Goal: Transaction & Acquisition: Purchase product/service

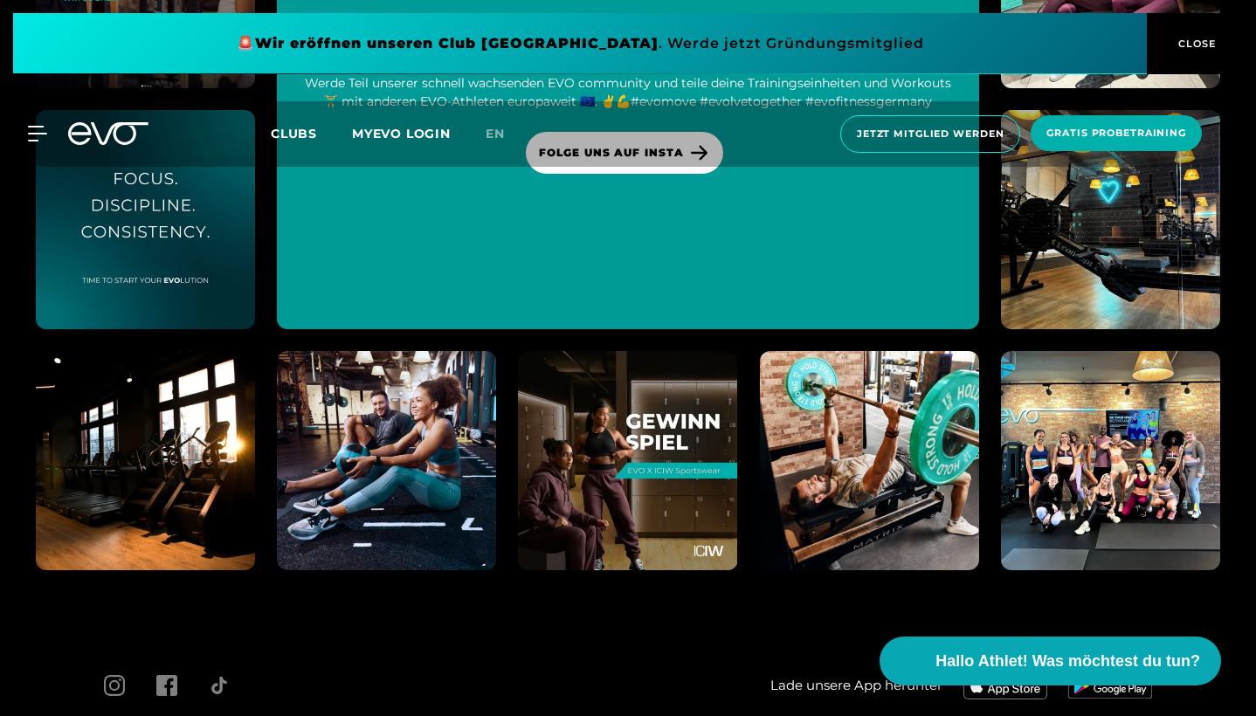
scroll to position [6743, 0]
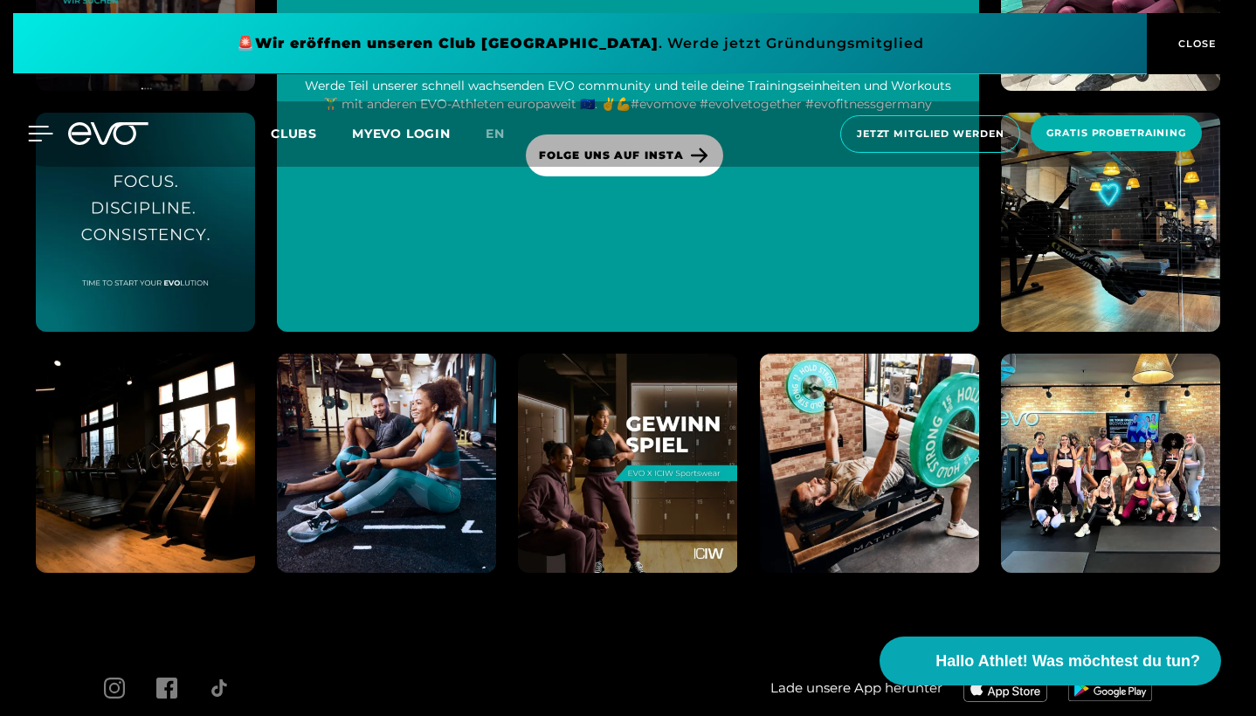
click at [41, 134] on icon at bounding box center [41, 134] width 24 height 14
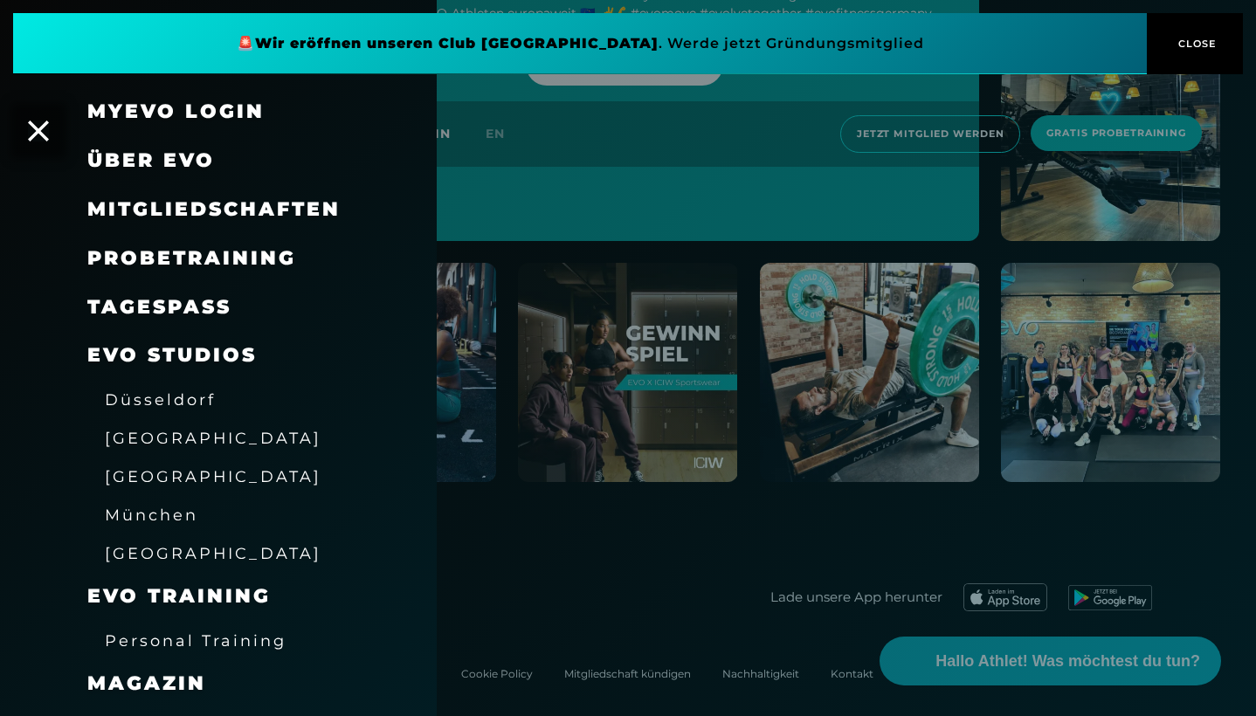
scroll to position [0, 0]
click at [623, 196] on div at bounding box center [628, 358] width 1256 height 716
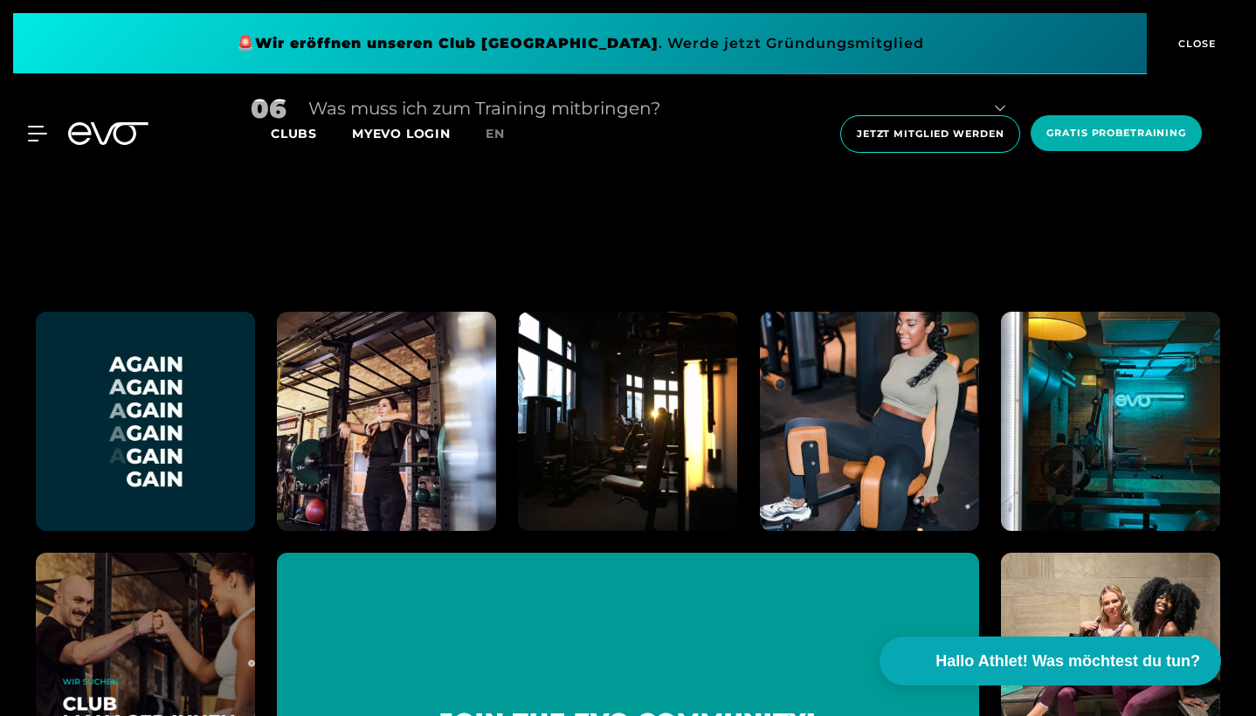
scroll to position [5950, 0]
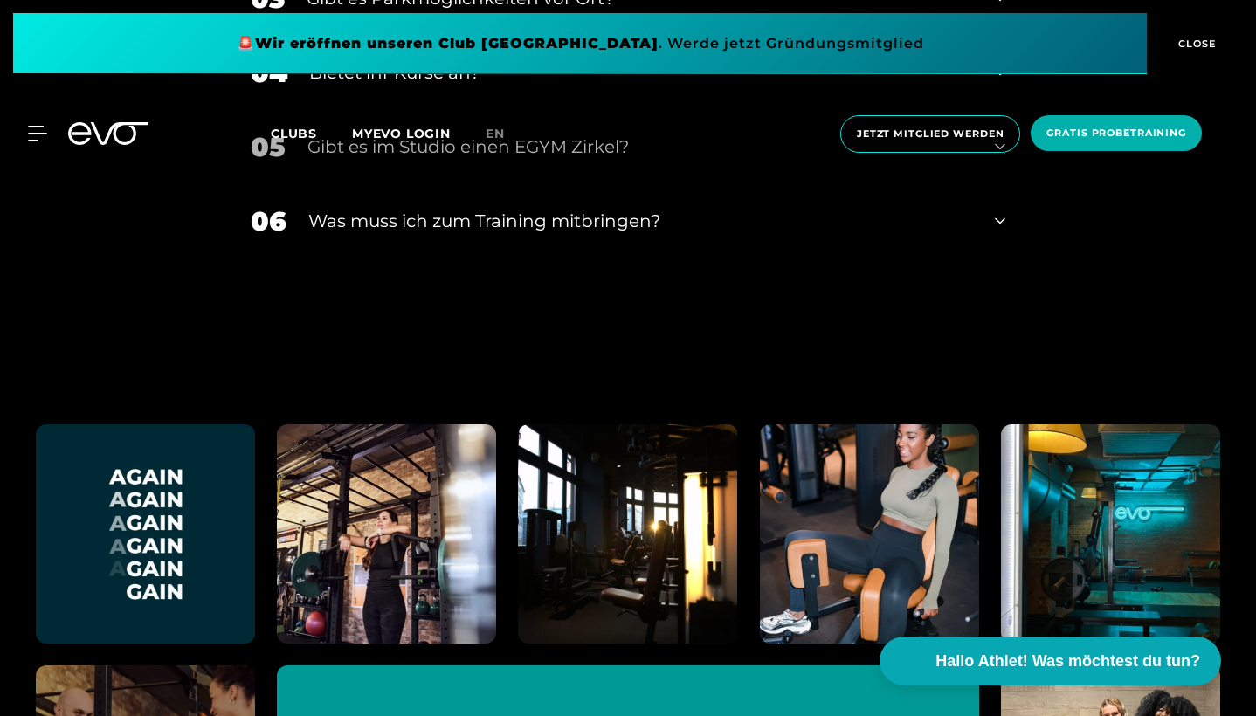
click at [1190, 55] on button "CLOSE" at bounding box center [1194, 43] width 96 height 61
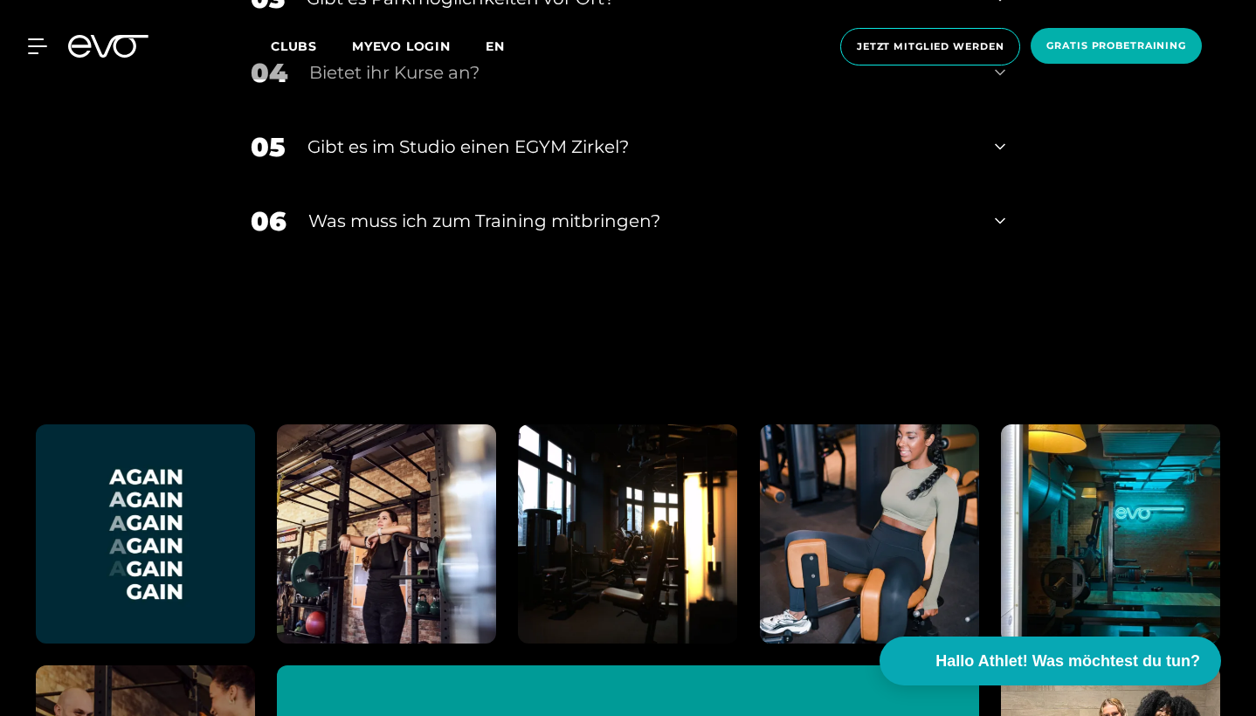
click at [499, 45] on span "en" at bounding box center [494, 46] width 19 height 16
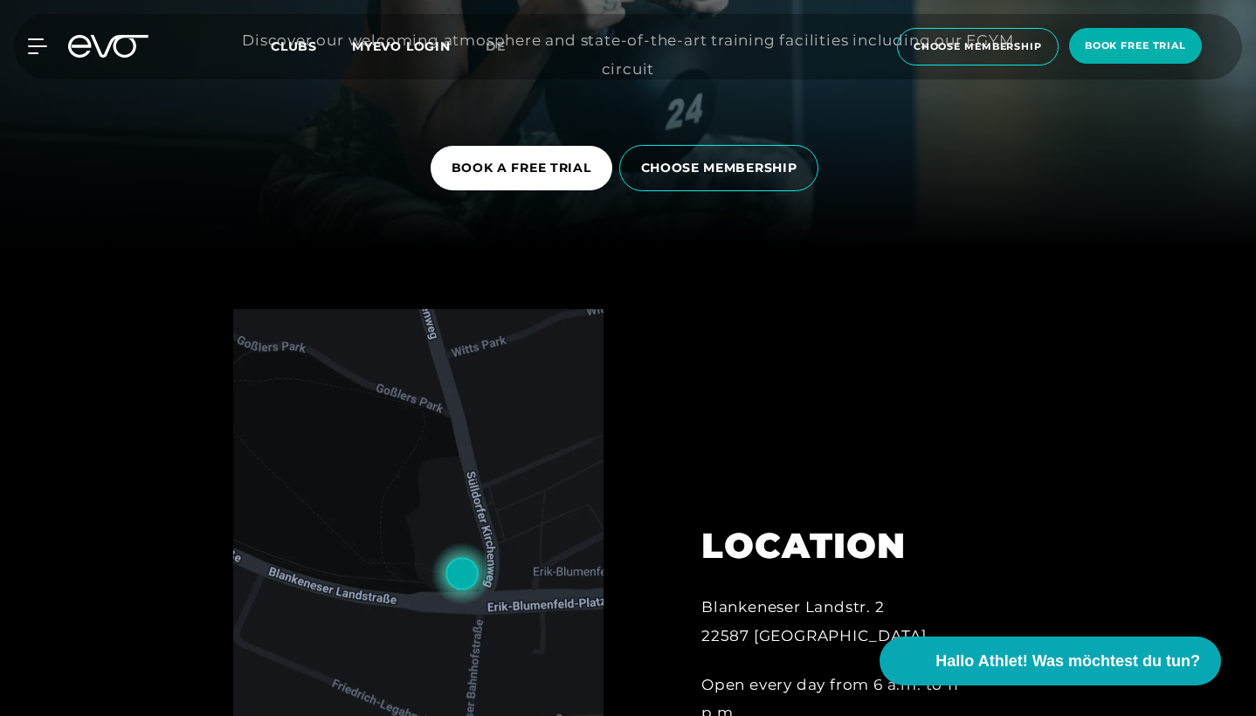
scroll to position [517, 0]
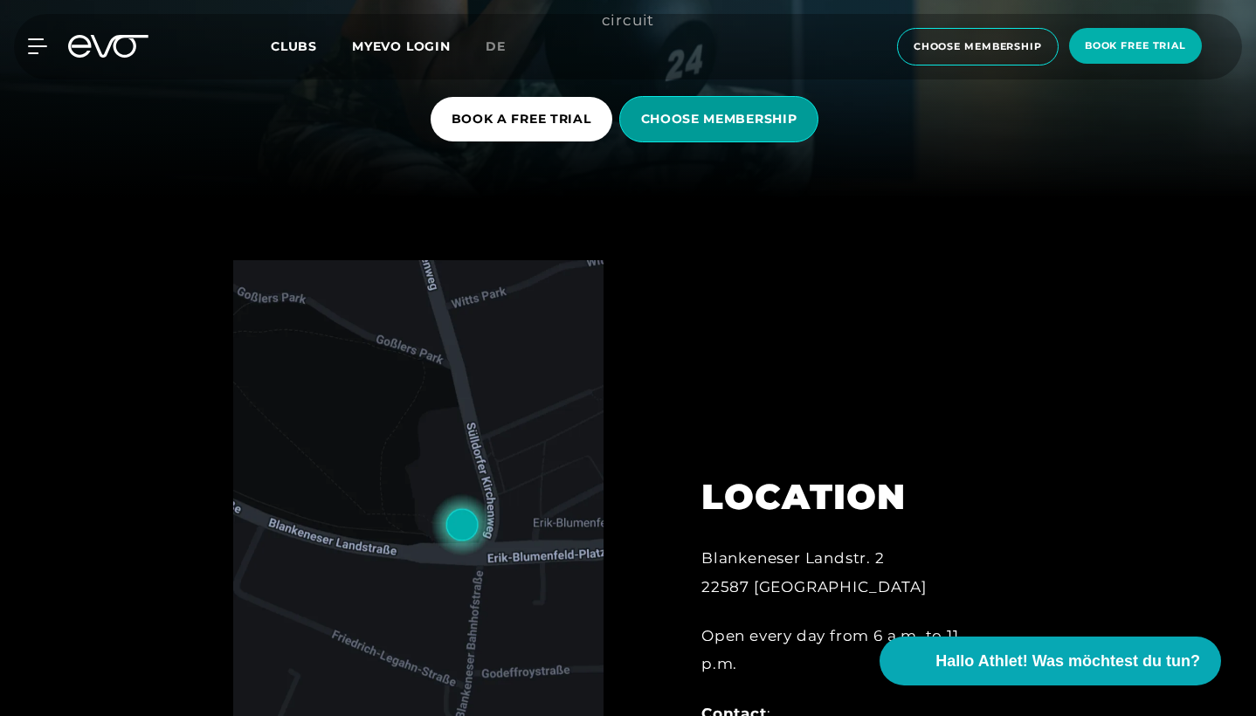
click at [710, 127] on span "CHOOSE MEMBERSHIP" at bounding box center [719, 119] width 156 height 18
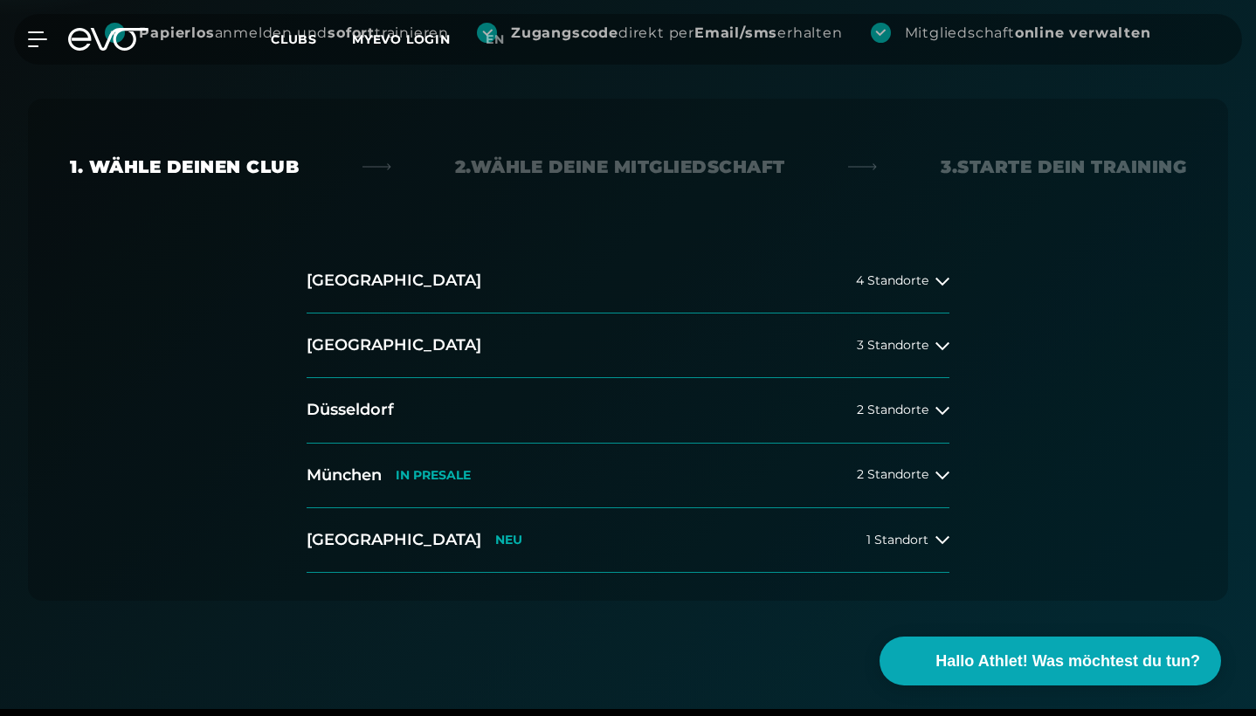
scroll to position [356, 0]
click at [814, 283] on button "[GEOGRAPHIC_DATA] 4 Standorte" at bounding box center [627, 282] width 643 height 65
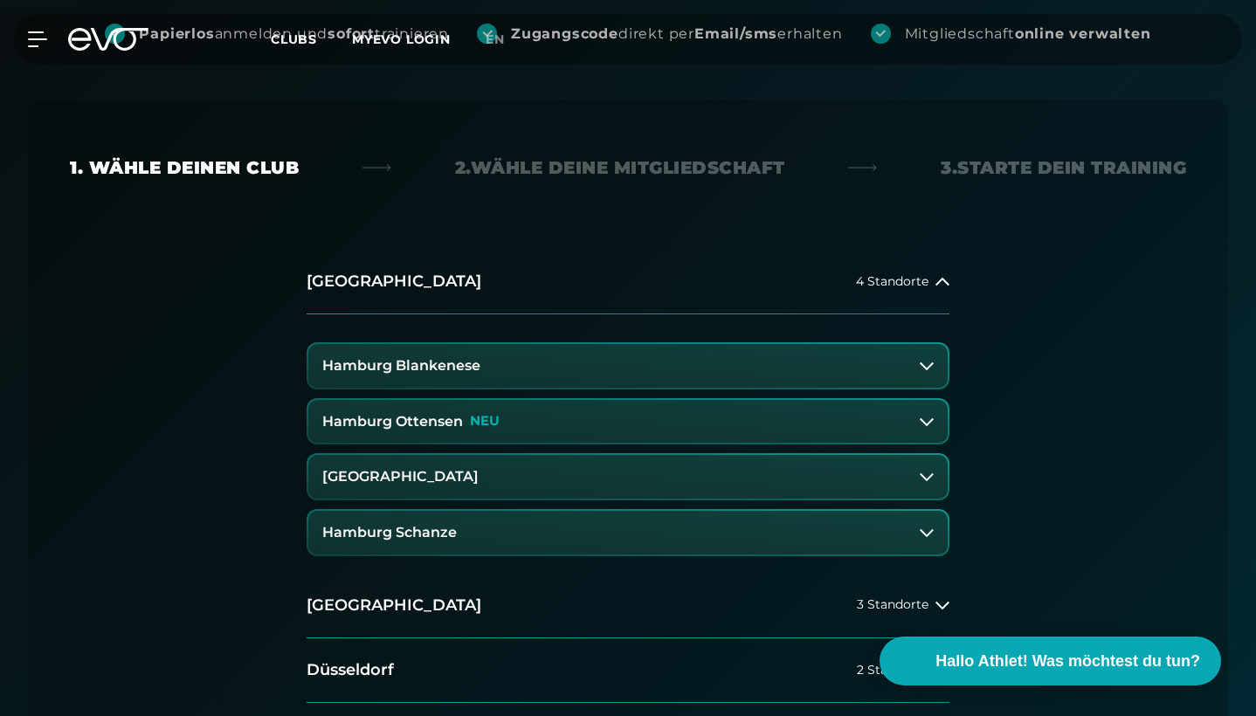
click at [658, 353] on button "Hamburg Blankenese" at bounding box center [627, 366] width 639 height 44
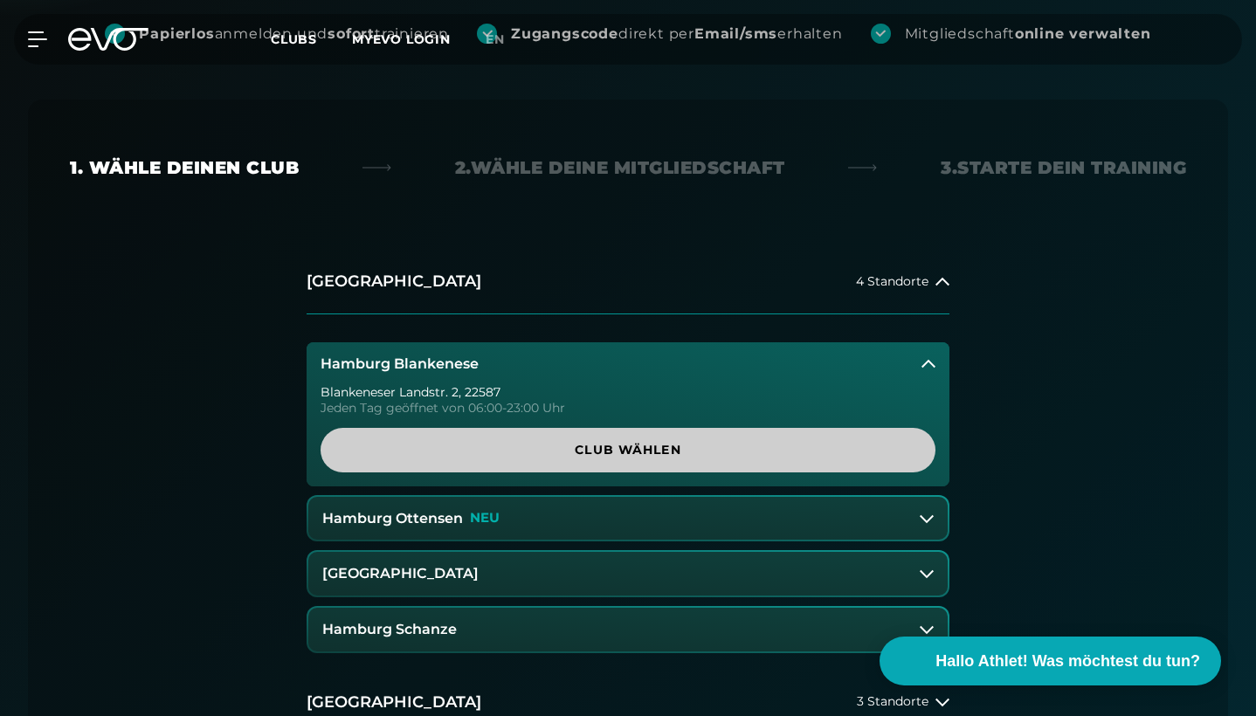
click at [686, 449] on span "Club wählen" at bounding box center [627, 450] width 573 height 18
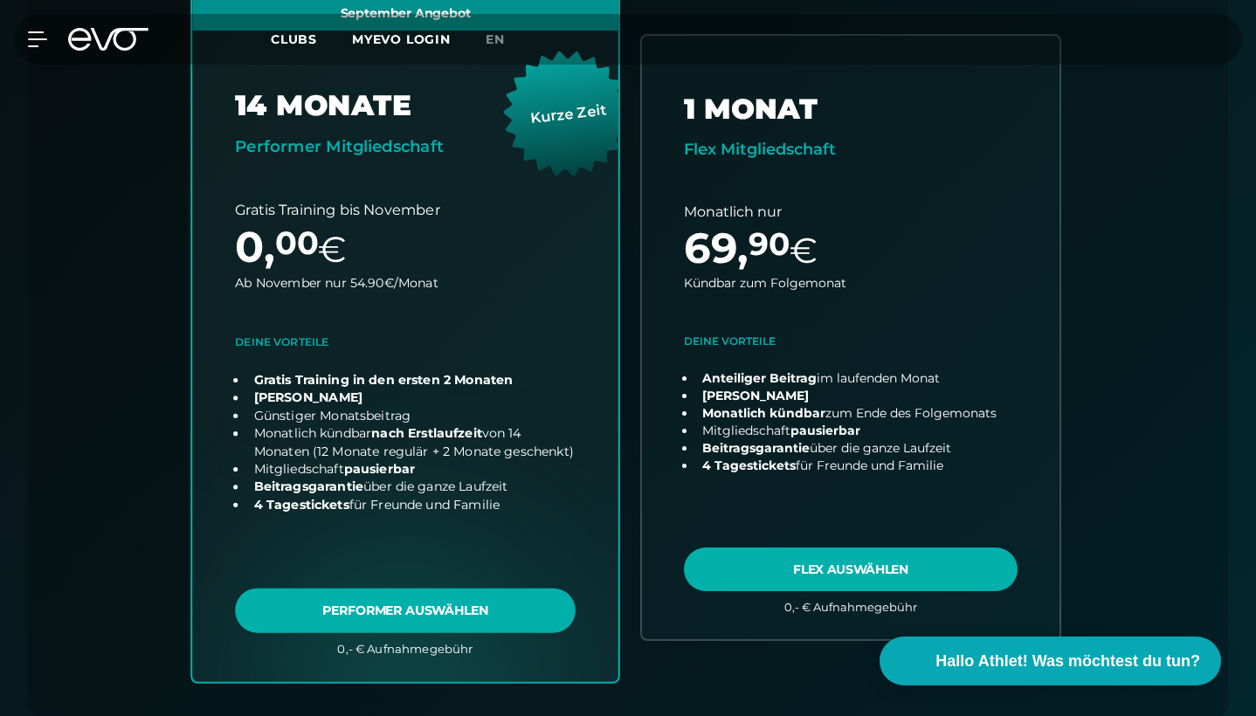
scroll to position [703, 0]
drag, startPoint x: 250, startPoint y: 375, endPoint x: 286, endPoint y: 377, distance: 35.9
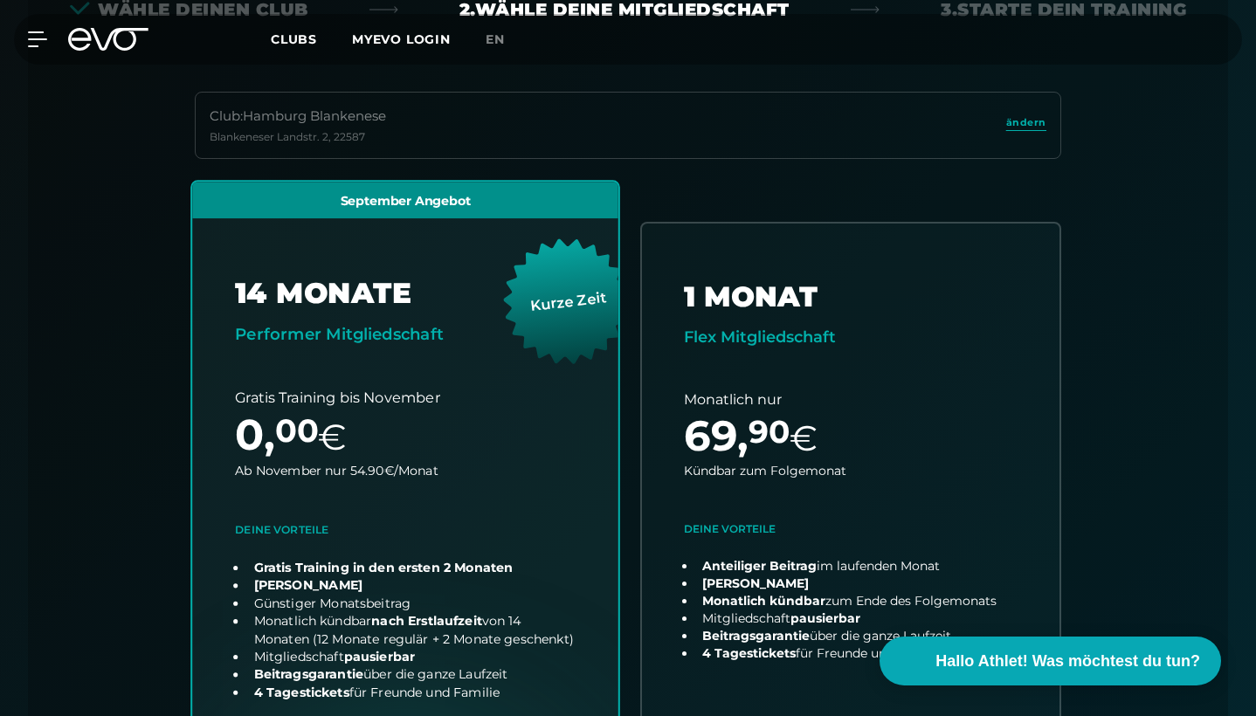
scroll to position [520, 0]
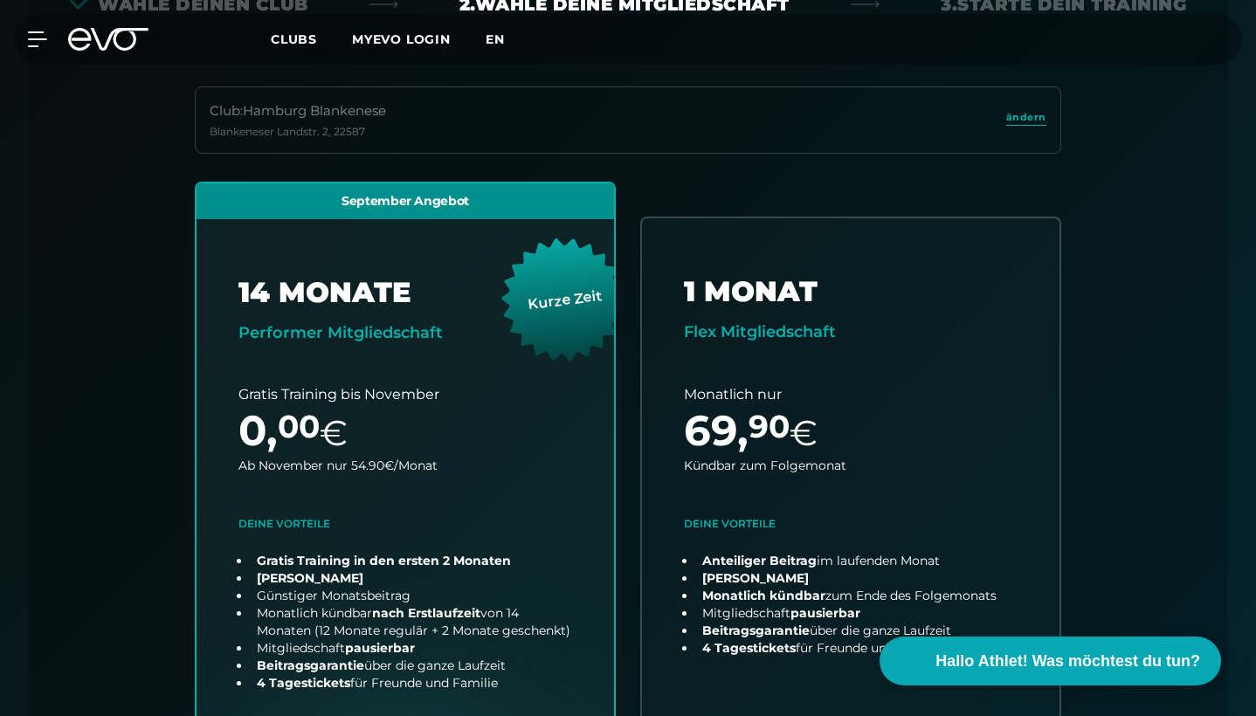
click at [496, 35] on span "en" at bounding box center [494, 39] width 19 height 16
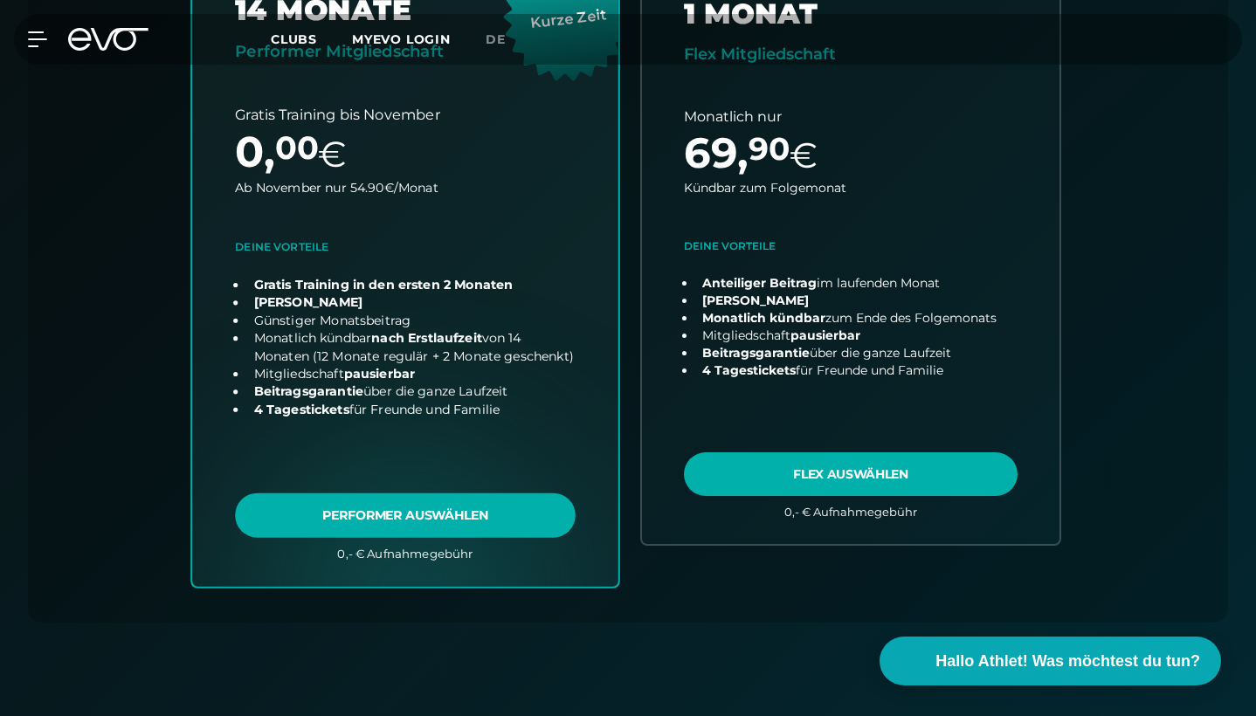
scroll to position [735, 0]
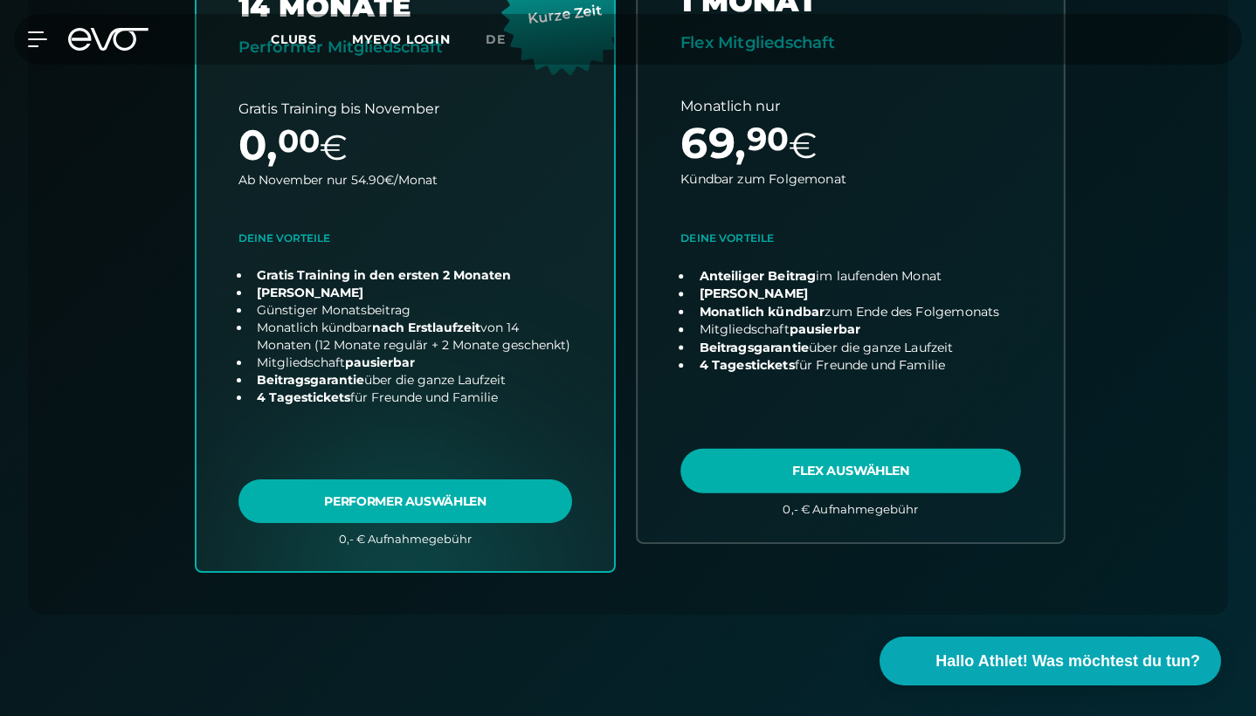
drag, startPoint x: 977, startPoint y: 362, endPoint x: 924, endPoint y: 354, distance: 54.0
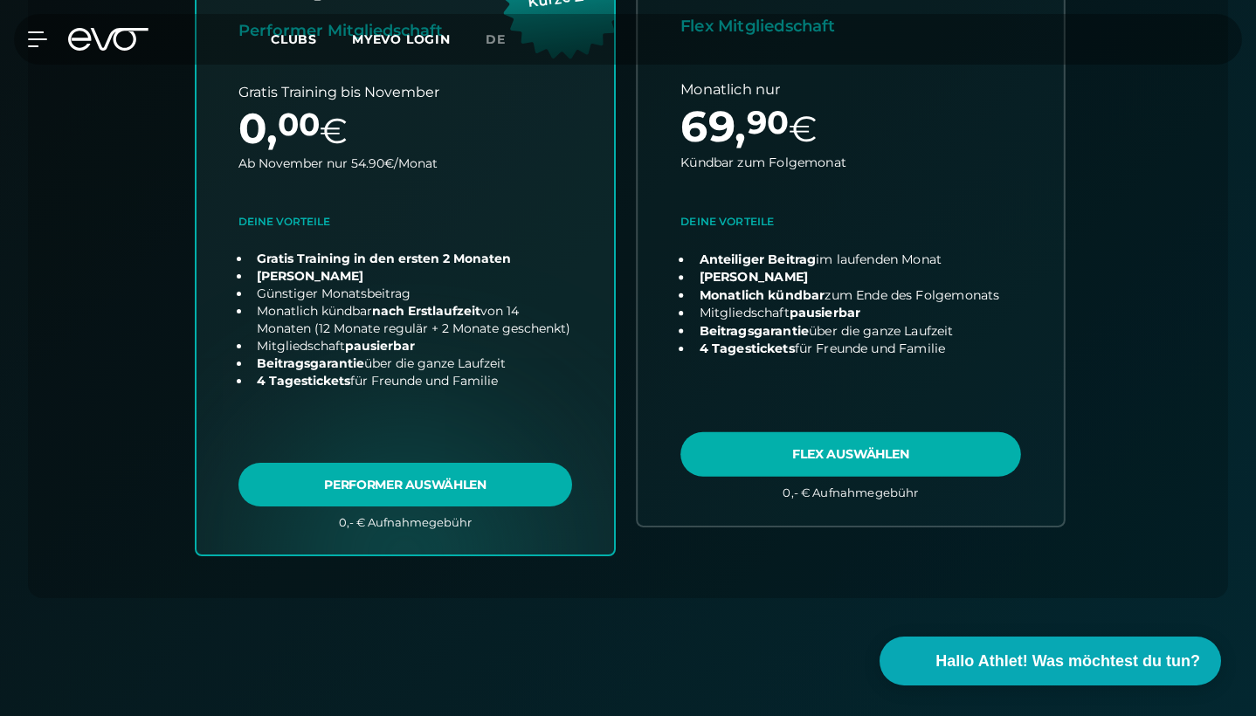
scroll to position [743, 0]
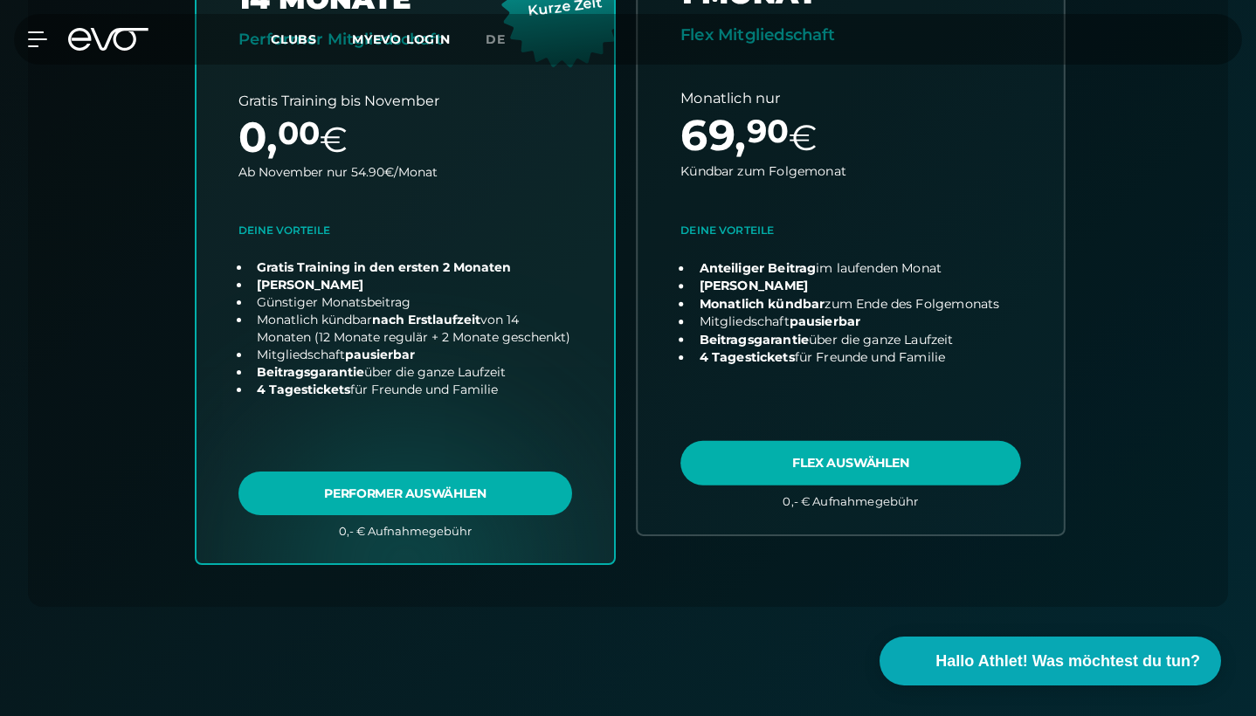
click at [871, 464] on link "choose plan" at bounding box center [850, 226] width 426 height 615
